Goal: Check status: Check status

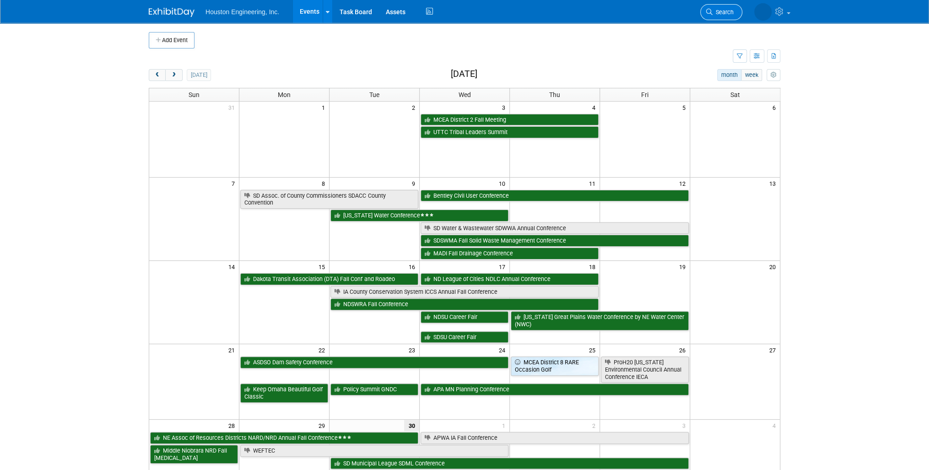
click at [733, 15] on span "Search" at bounding box center [723, 12] width 21 height 7
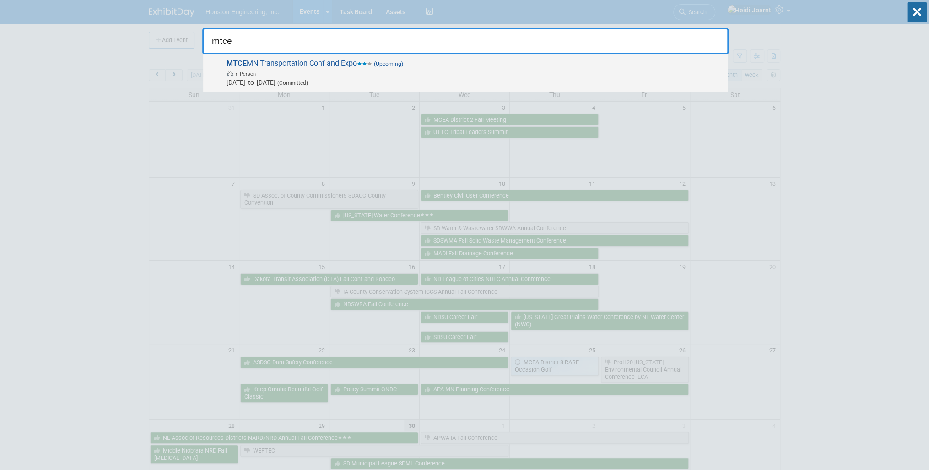
type input "mtce"
click at [431, 86] on span "[DATE] to [DATE] (Committed)" at bounding box center [475, 82] width 497 height 9
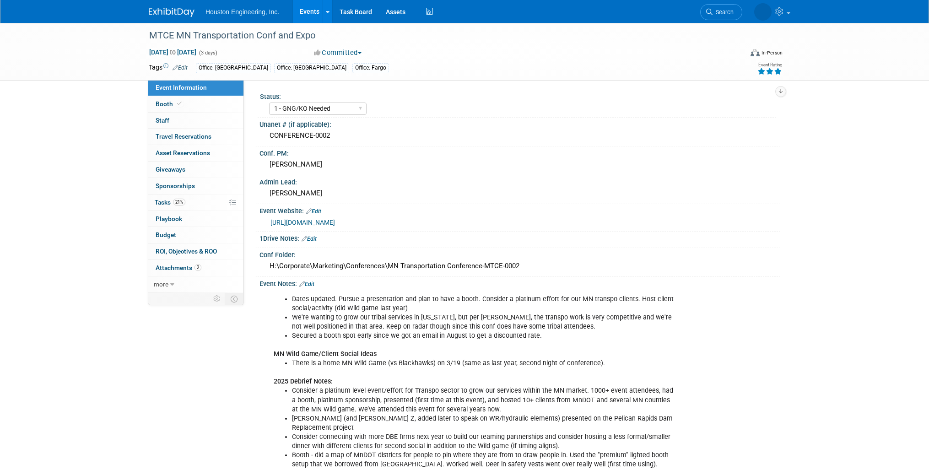
select select "1 - GNG/KO Needed"
select select "Pending"
select select "Transportation"
